Goal: Use online tool/utility: Utilize a website feature to perform a specific function

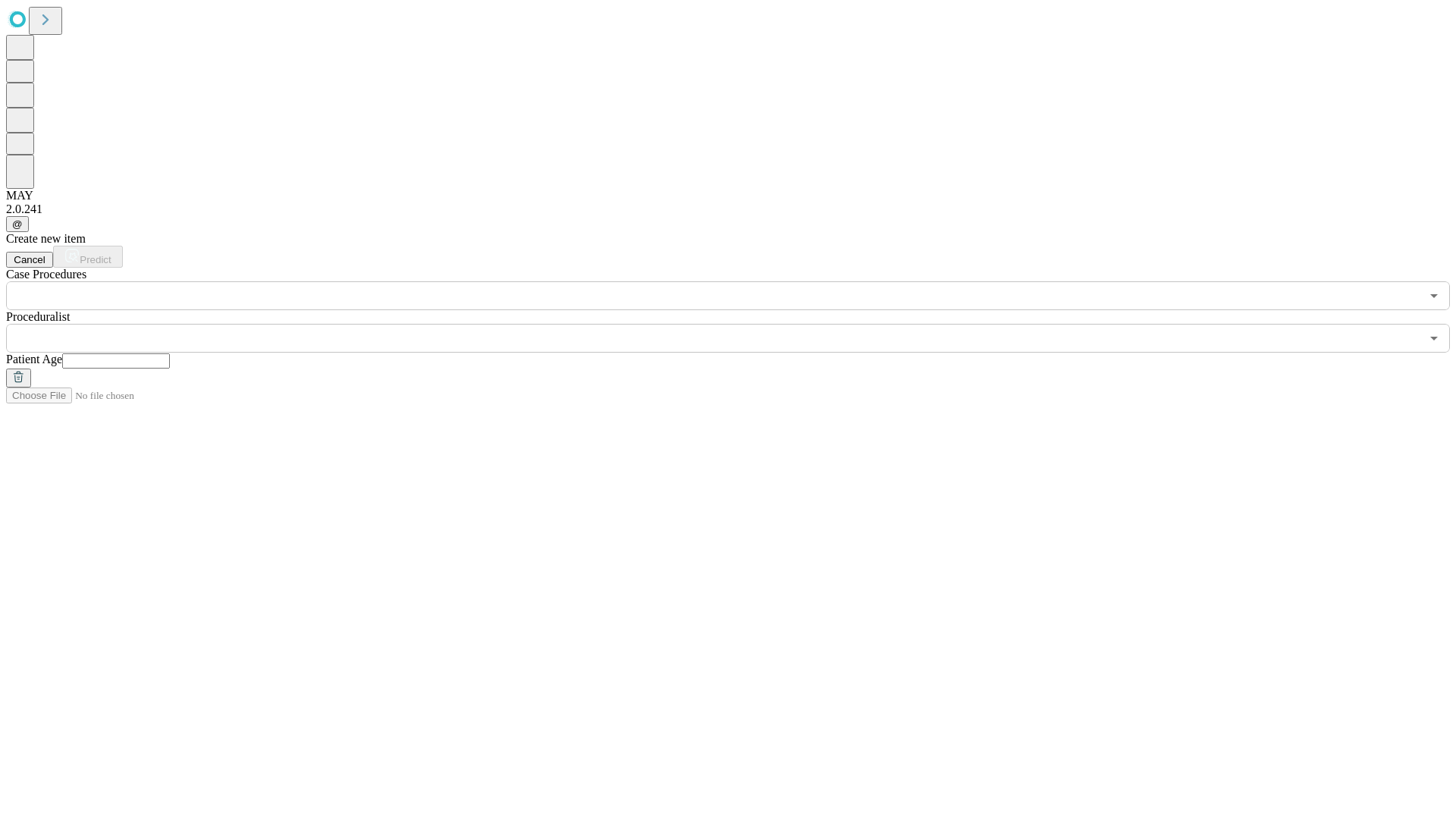
click at [170, 353] on input "text" at bounding box center [115, 360] width 107 height 15
type input "**"
click at [738, 324] on input "text" at bounding box center [713, 338] width 1414 height 29
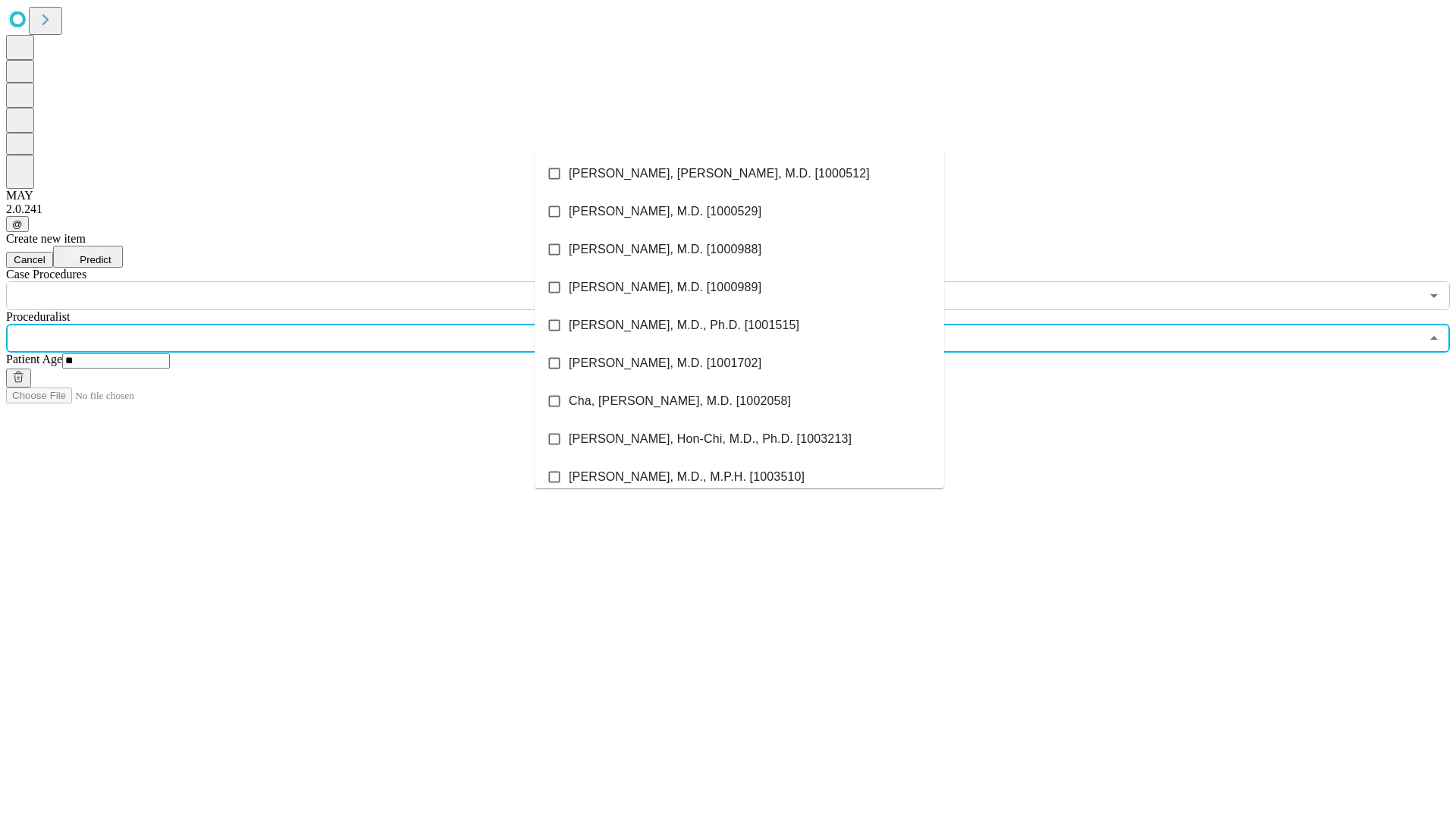
click at [739, 174] on li "[PERSON_NAME], [PERSON_NAME], M.D. [1000512]" at bounding box center [739, 173] width 410 height 38
click at [318, 282] on input "text" at bounding box center [713, 296] width 1414 height 29
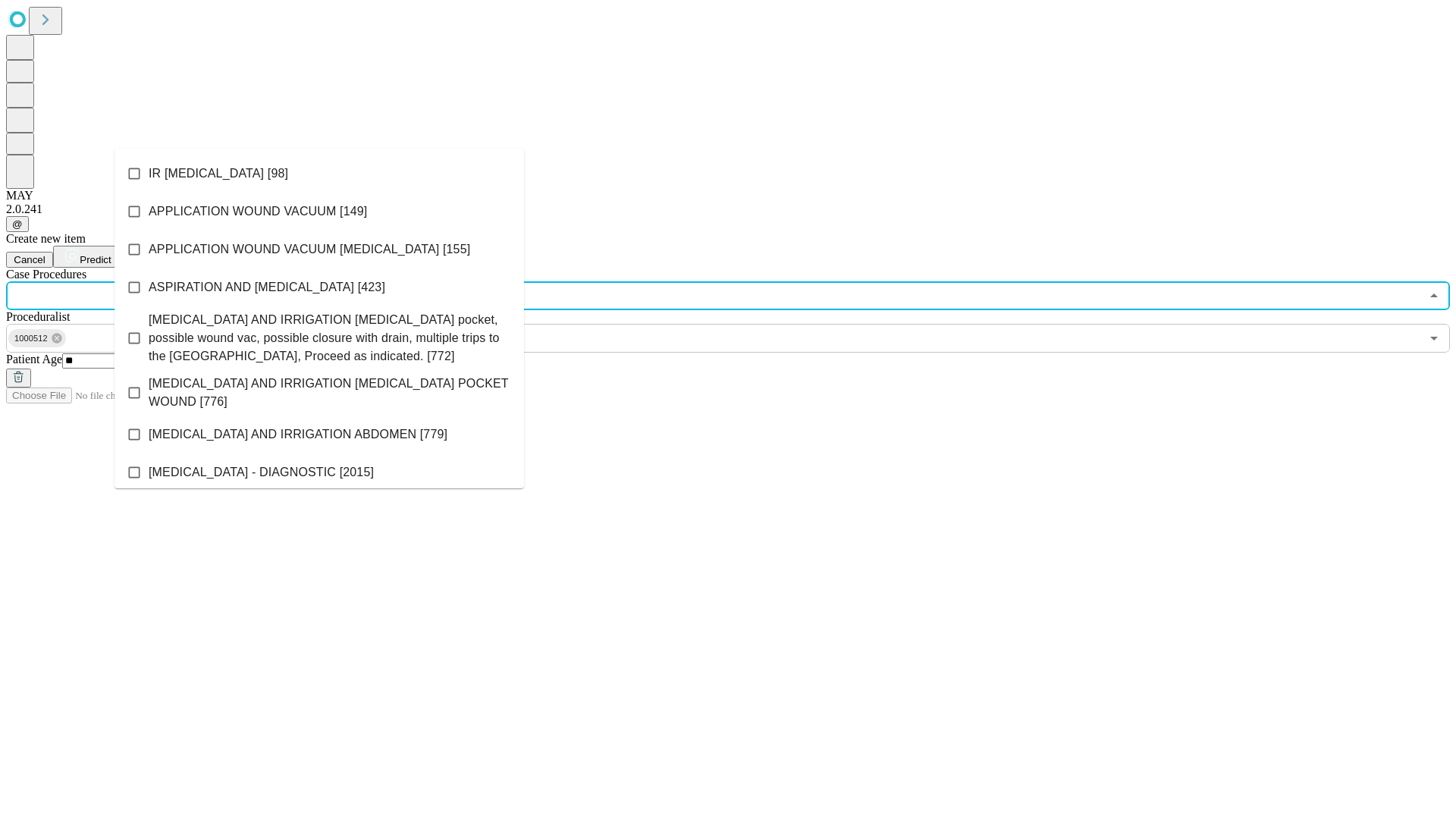
click at [319, 174] on li "IR [MEDICAL_DATA] [98]" at bounding box center [319, 173] width 410 height 38
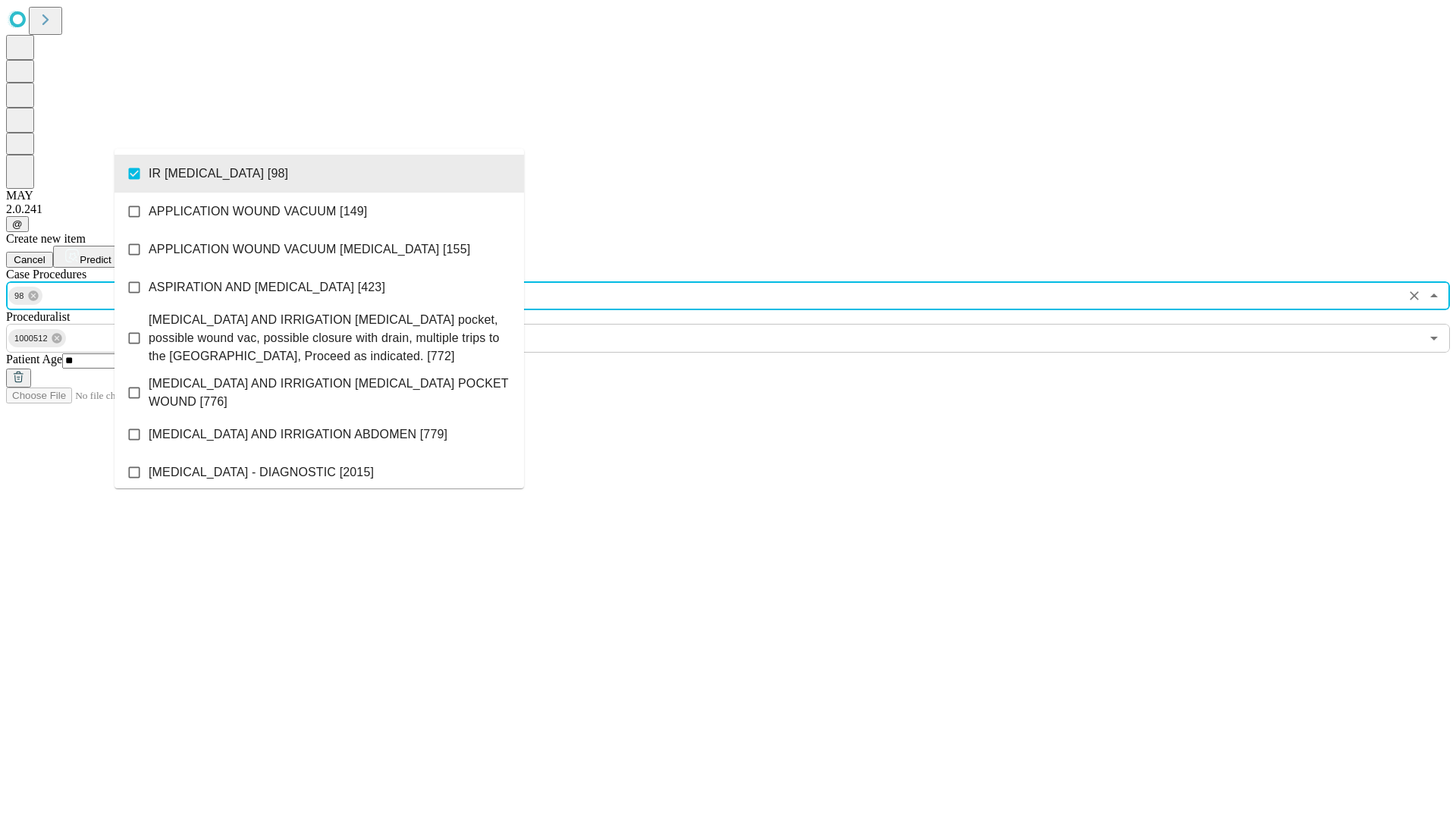
click at [111, 254] on span "Predict" at bounding box center [95, 259] width 31 height 11
